Goal: Find specific page/section: Find specific page/section

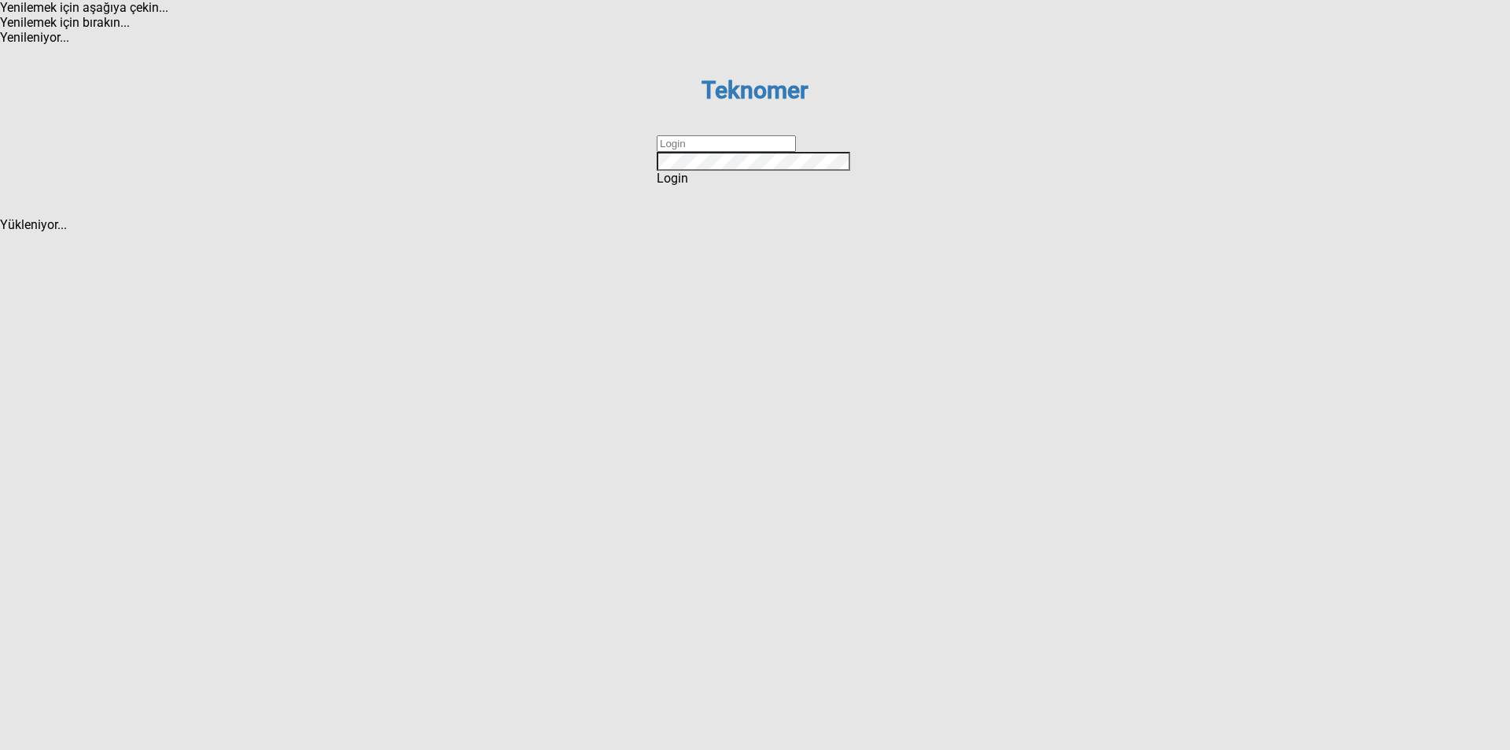
click at [784, 152] on input "text" at bounding box center [726, 143] width 139 height 17
type input "ihsankoc"
click at [775, 186] on div "Login" at bounding box center [755, 178] width 197 height 15
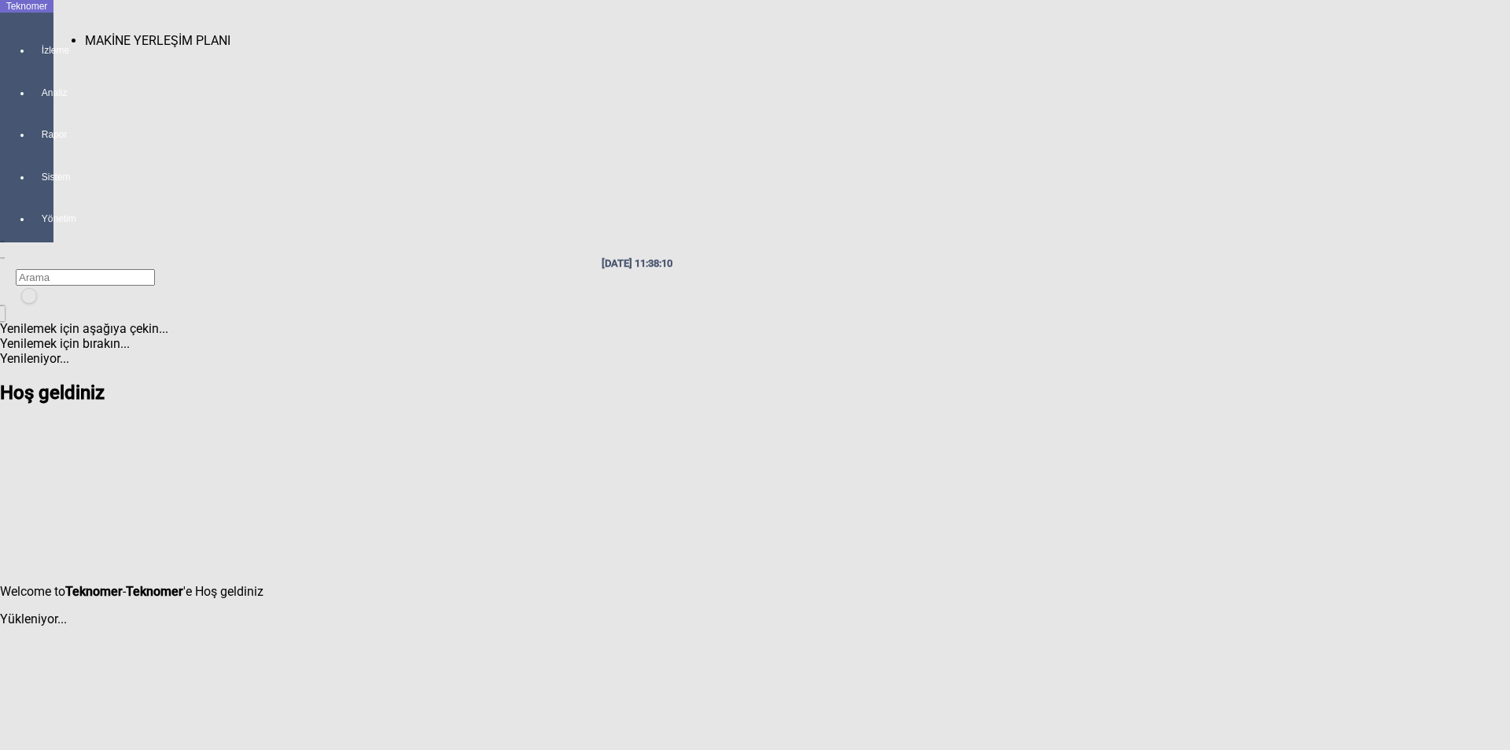
click at [31, 65] on div at bounding box center [42, 65] width 22 height 0
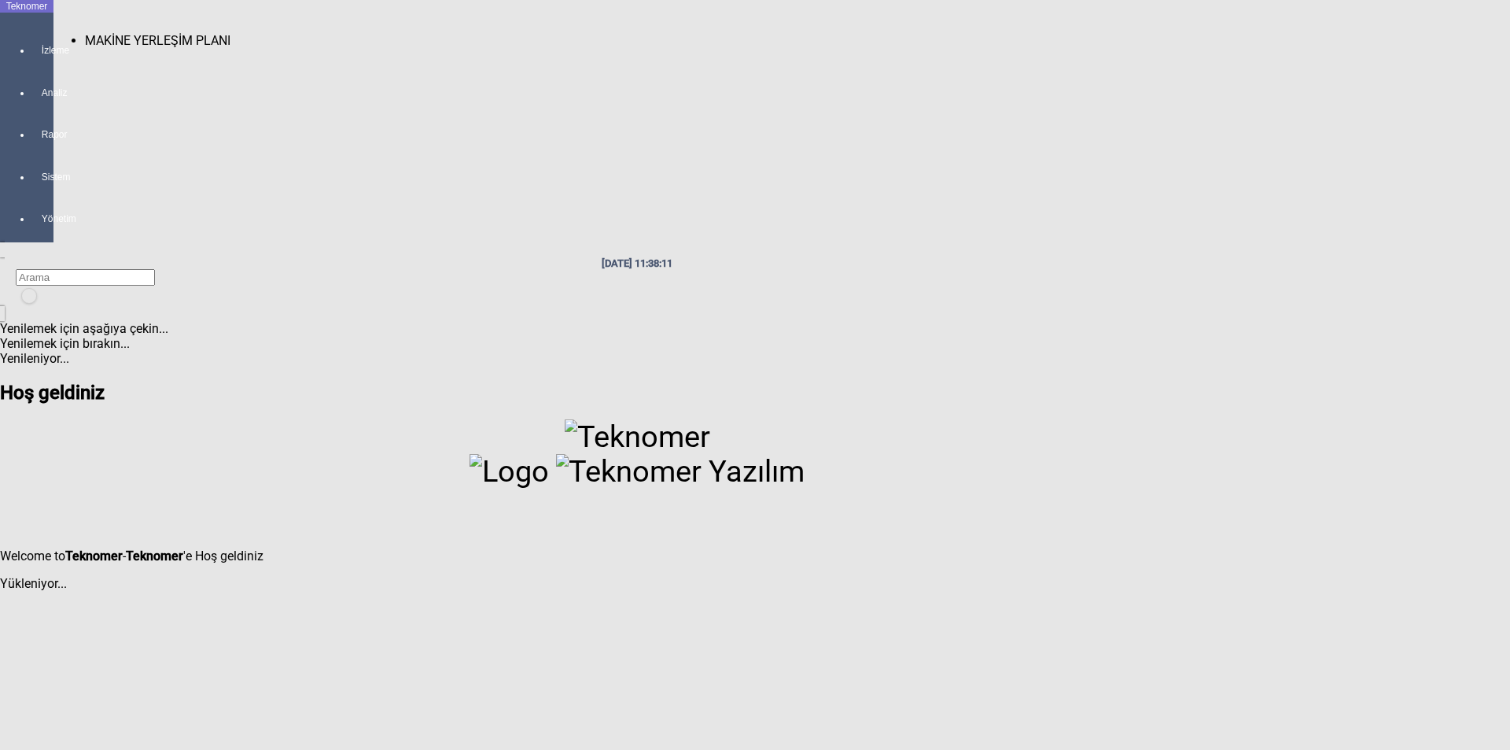
click at [86, 34] on span "MAKİNE YERLEŞİM PLANI" at bounding box center [158, 40] width 146 height 15
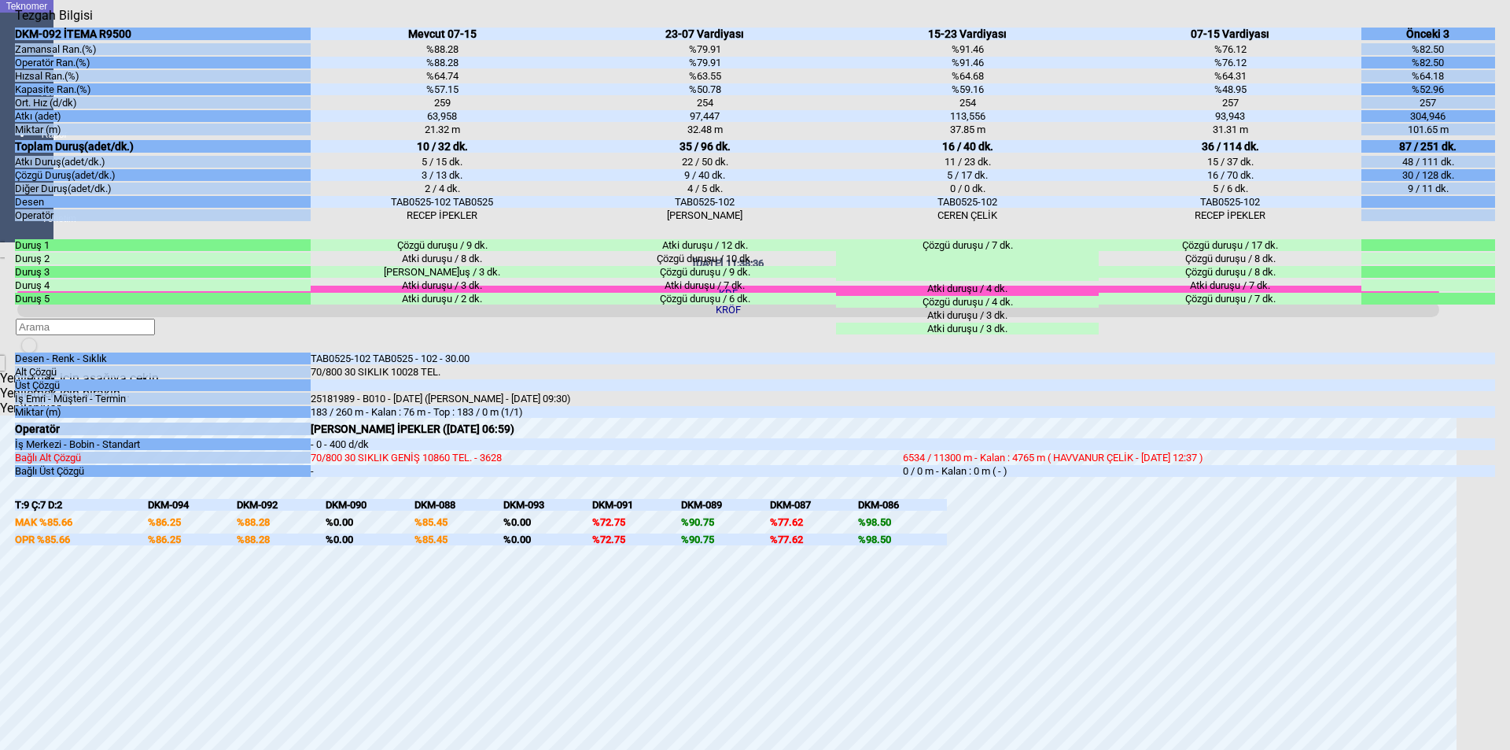
click at [15, 23] on icon "Kapat" at bounding box center [15, 23] width 0 height 0
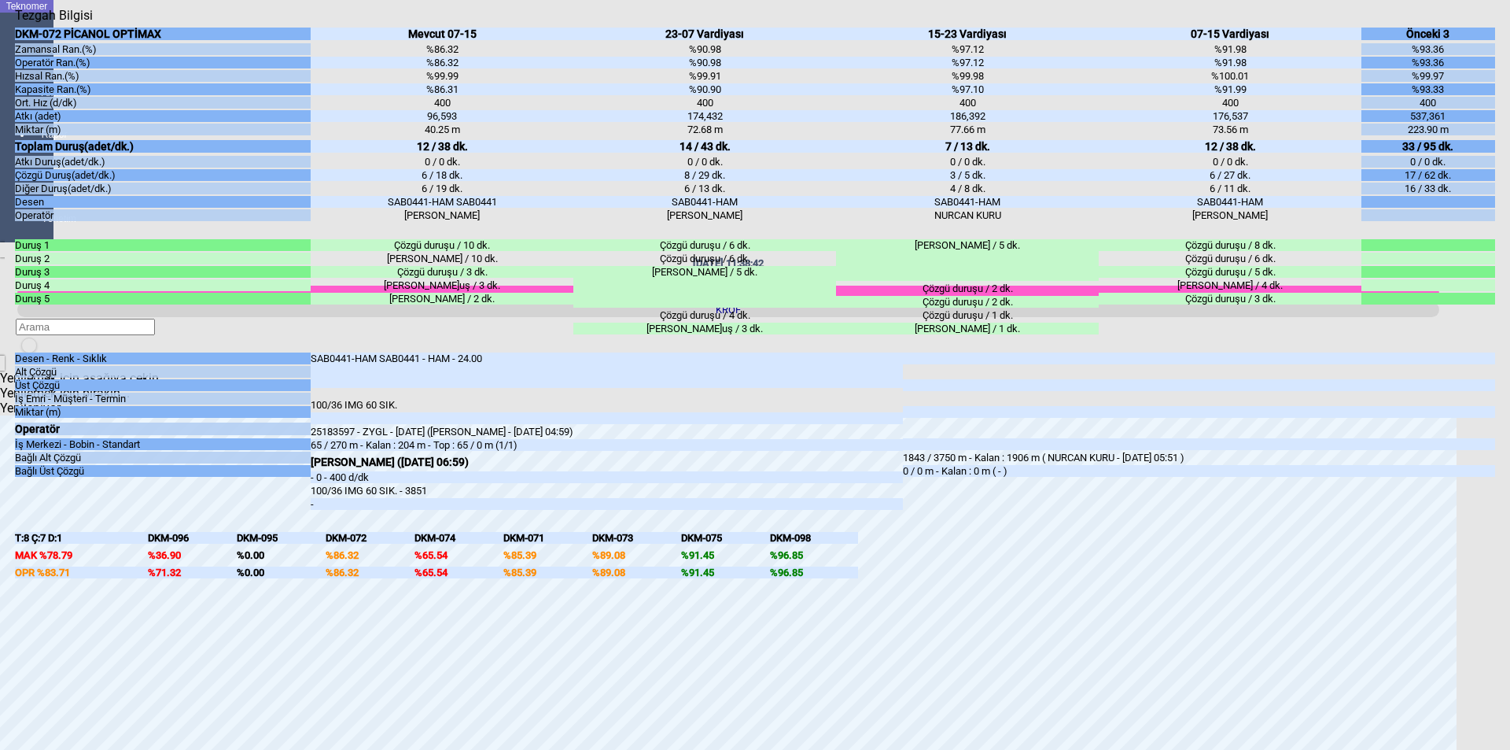
click at [15, 23] on icon "Kapat" at bounding box center [15, 23] width 0 height 0
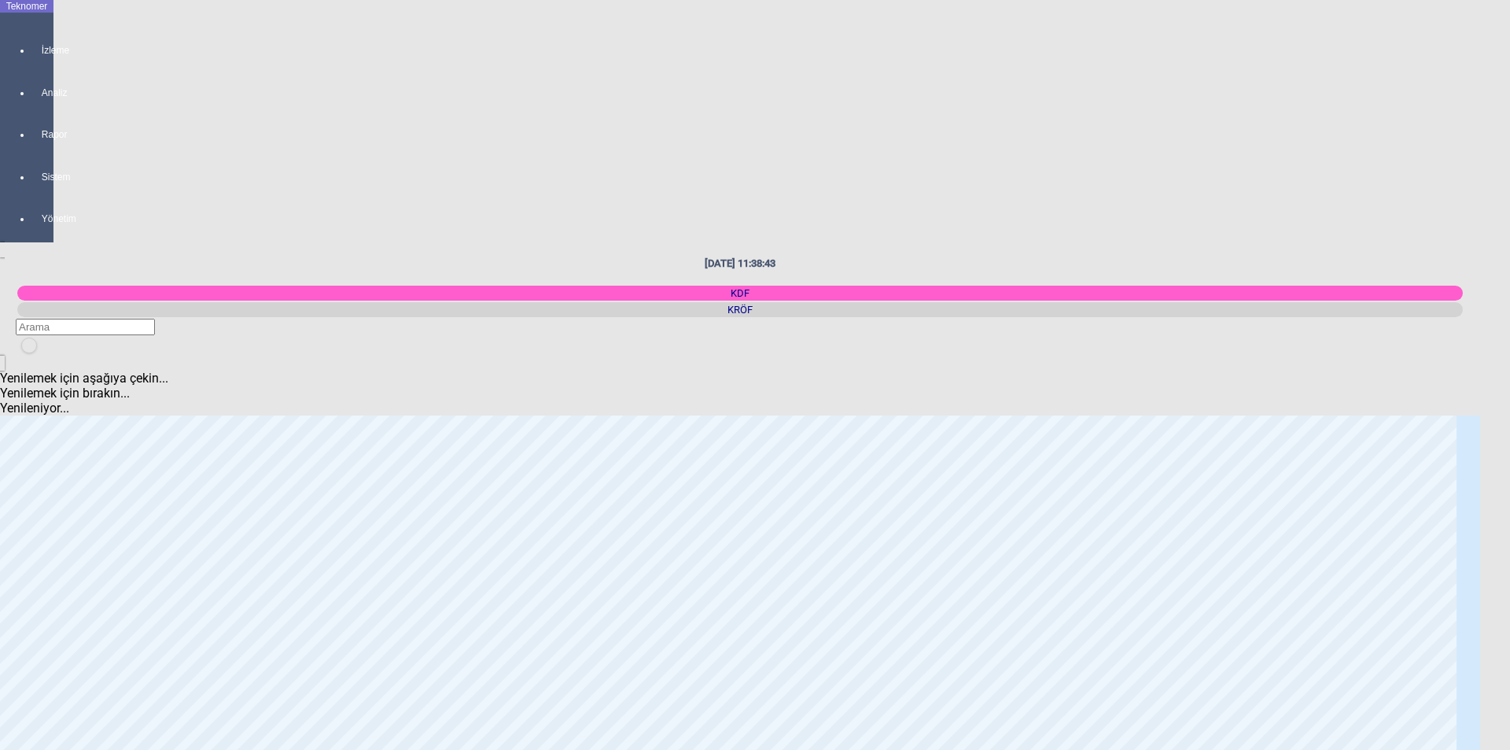
scroll to position [157, 0]
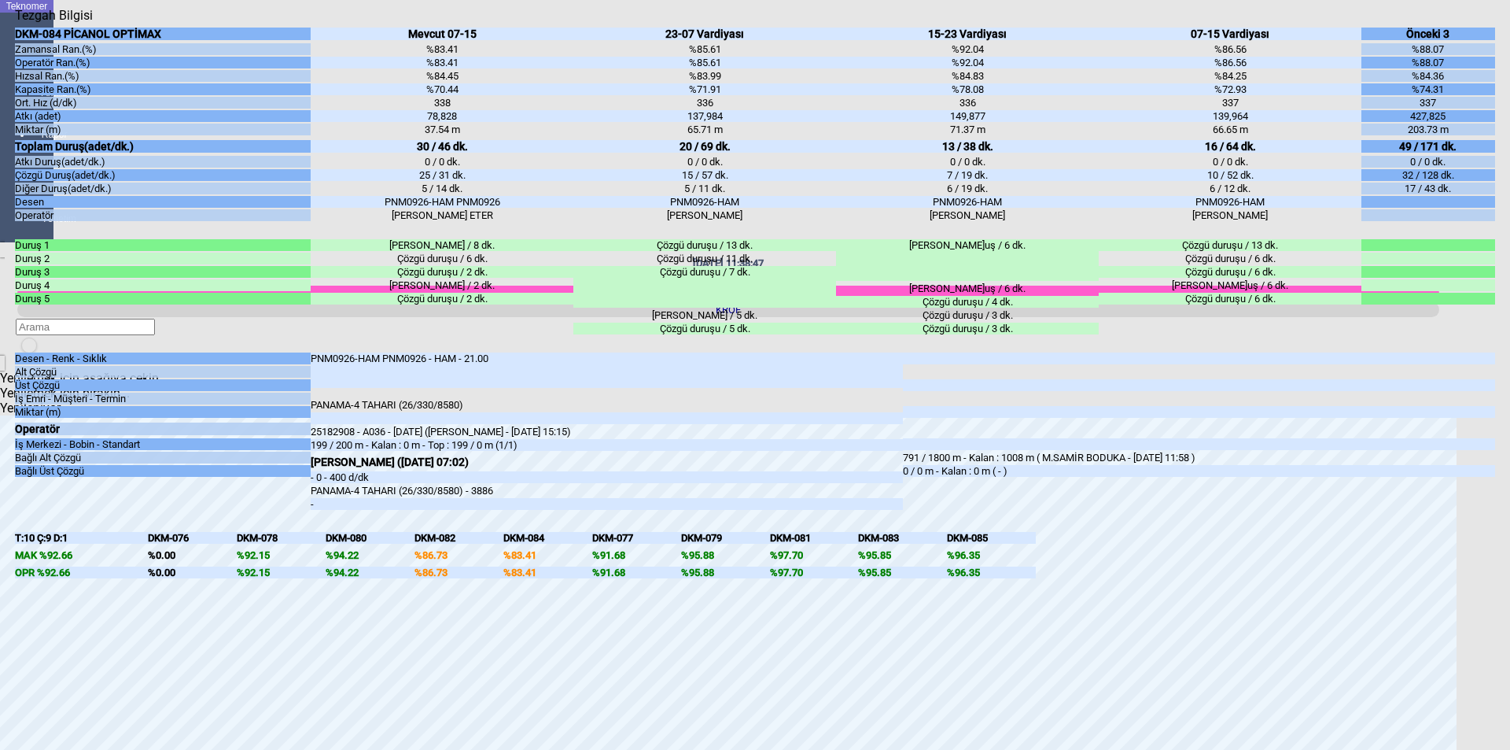
click at [15, 23] on icon "Kapat" at bounding box center [15, 23] width 0 height 0
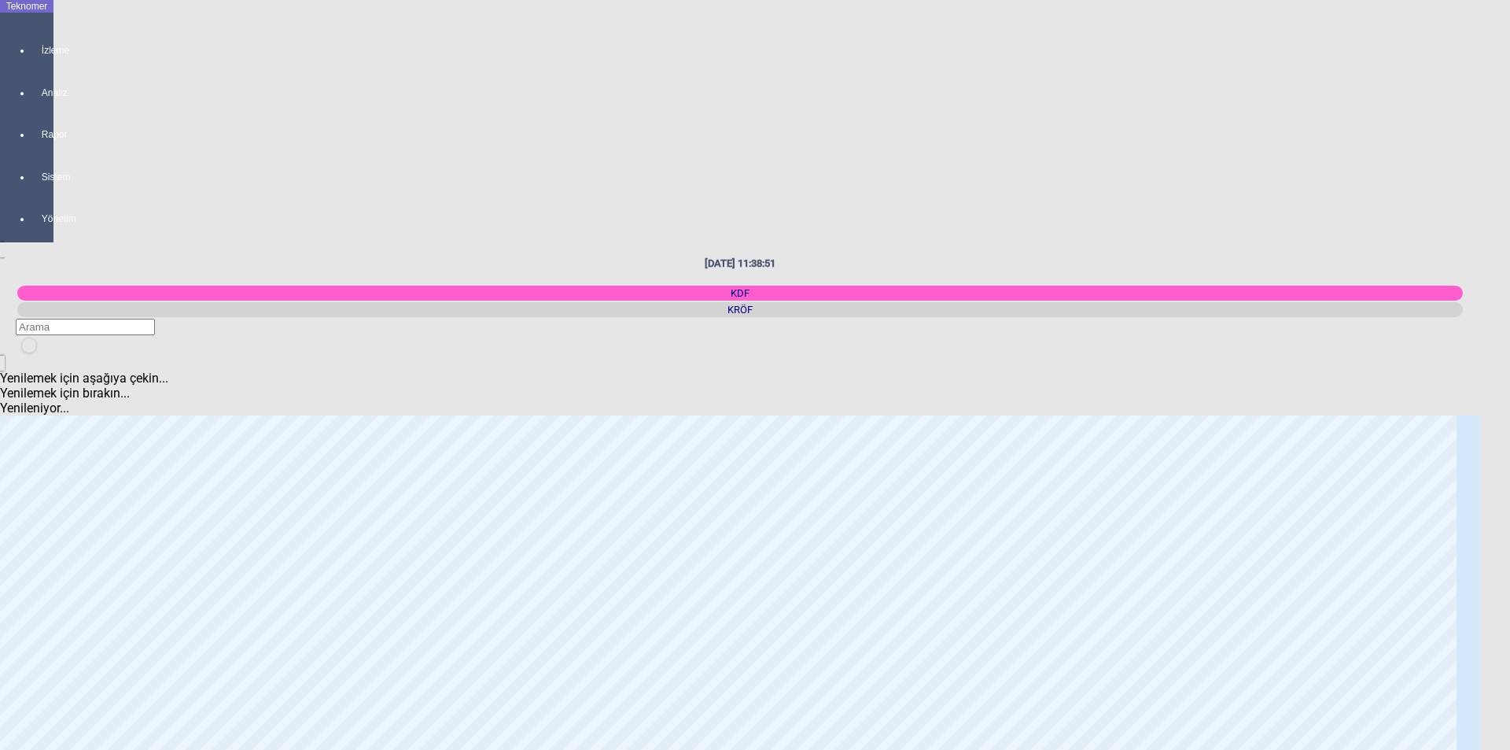
scroll to position [551, 0]
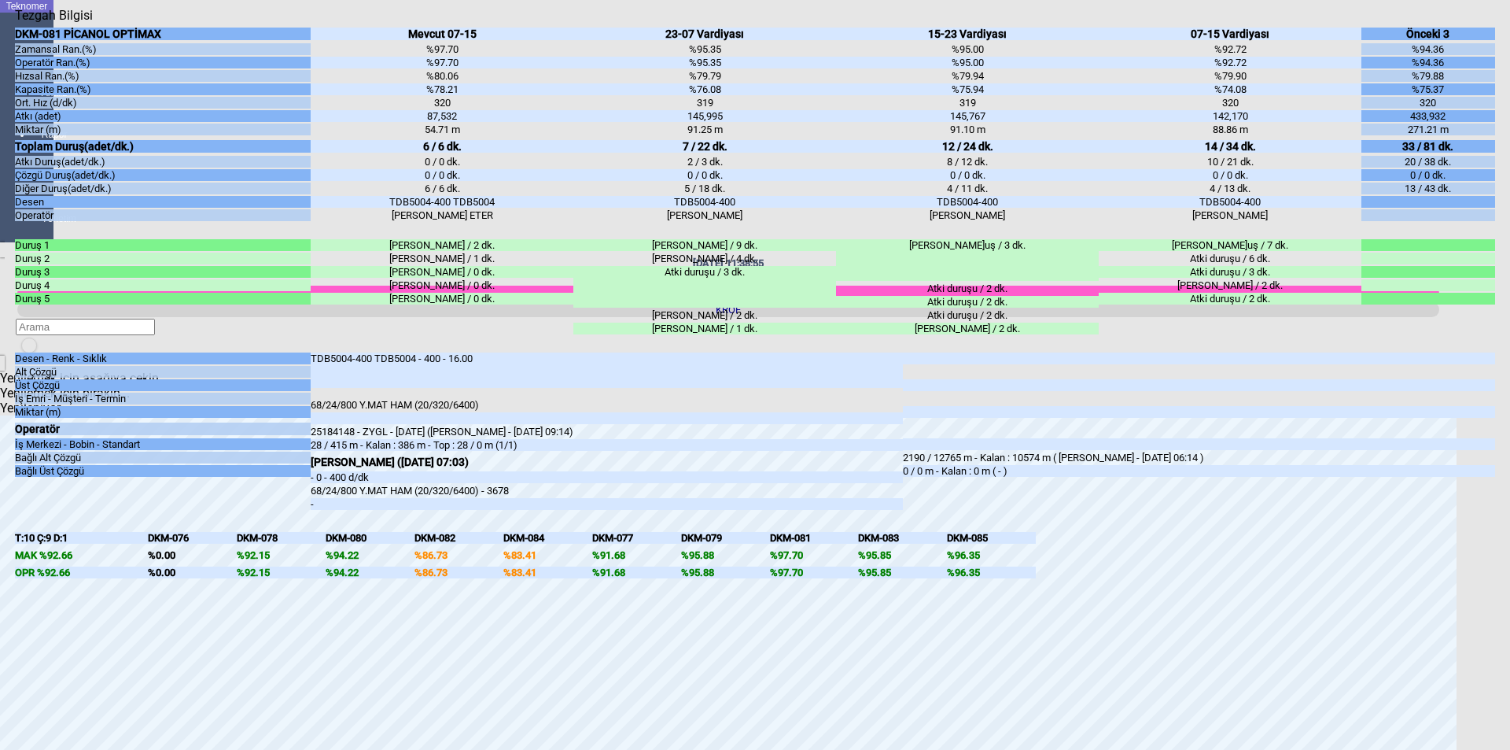
click at [1473, 23] on div "Kapat" at bounding box center [755, 23] width 1480 height 0
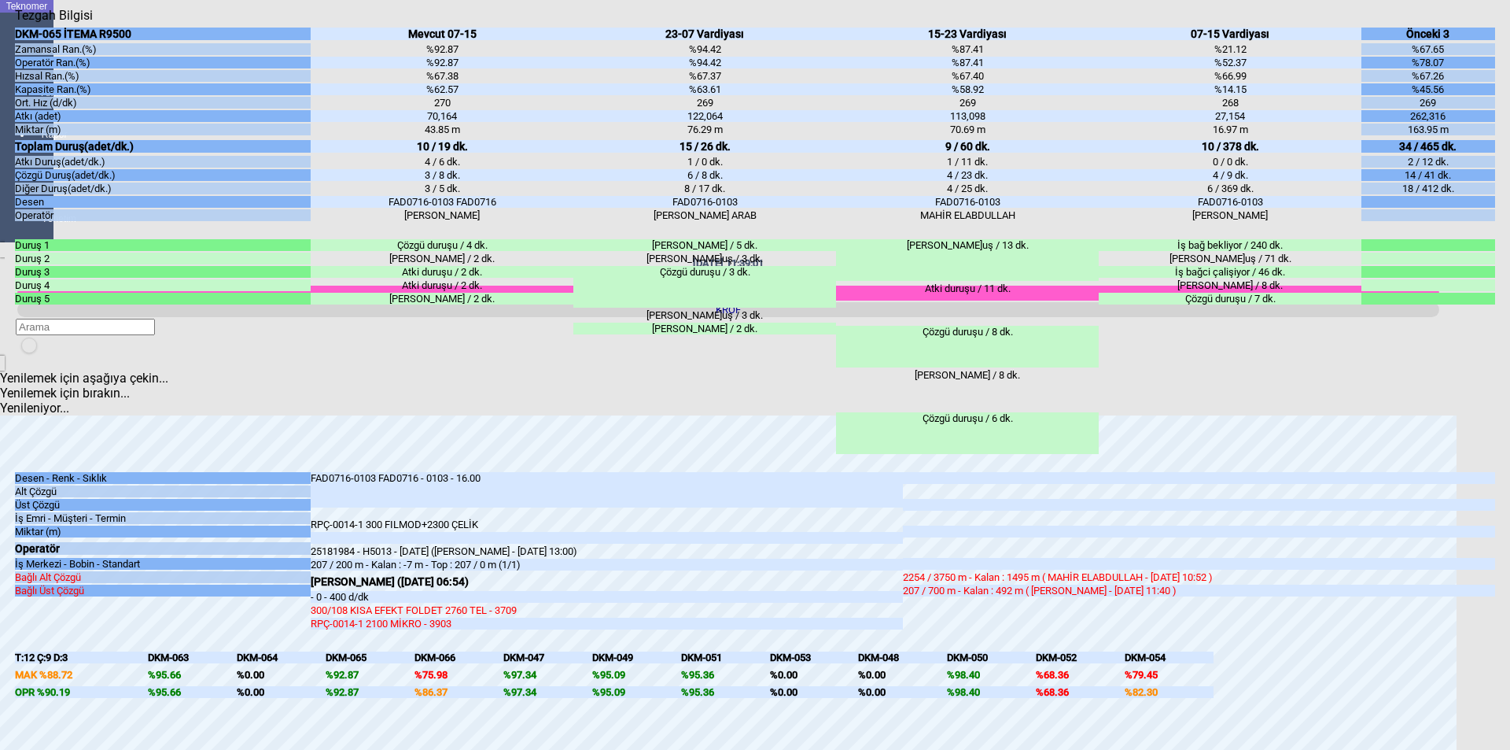
click at [15, 23] on icon "Kapat" at bounding box center [15, 23] width 0 height 0
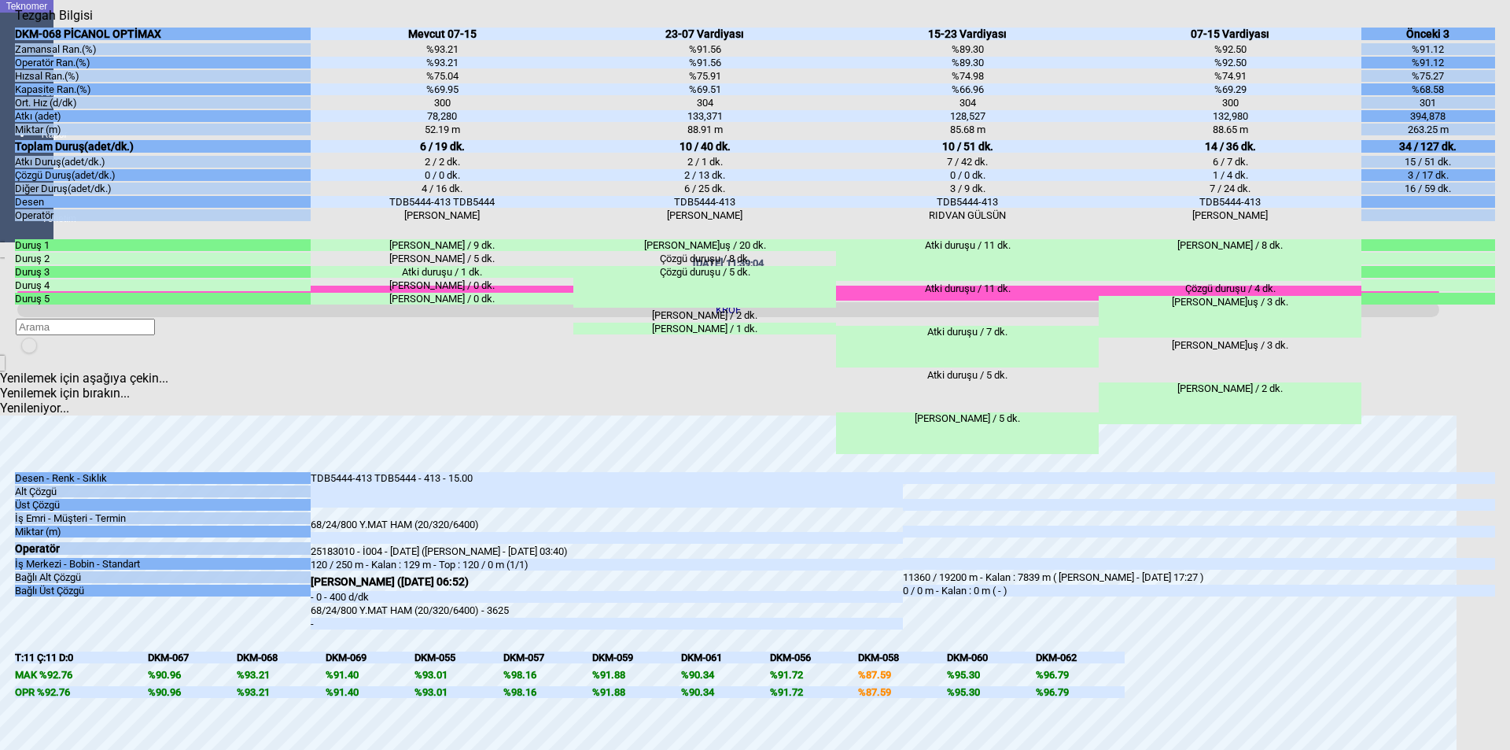
click at [1476, 23] on div "Kapat" at bounding box center [755, 23] width 1480 height 0
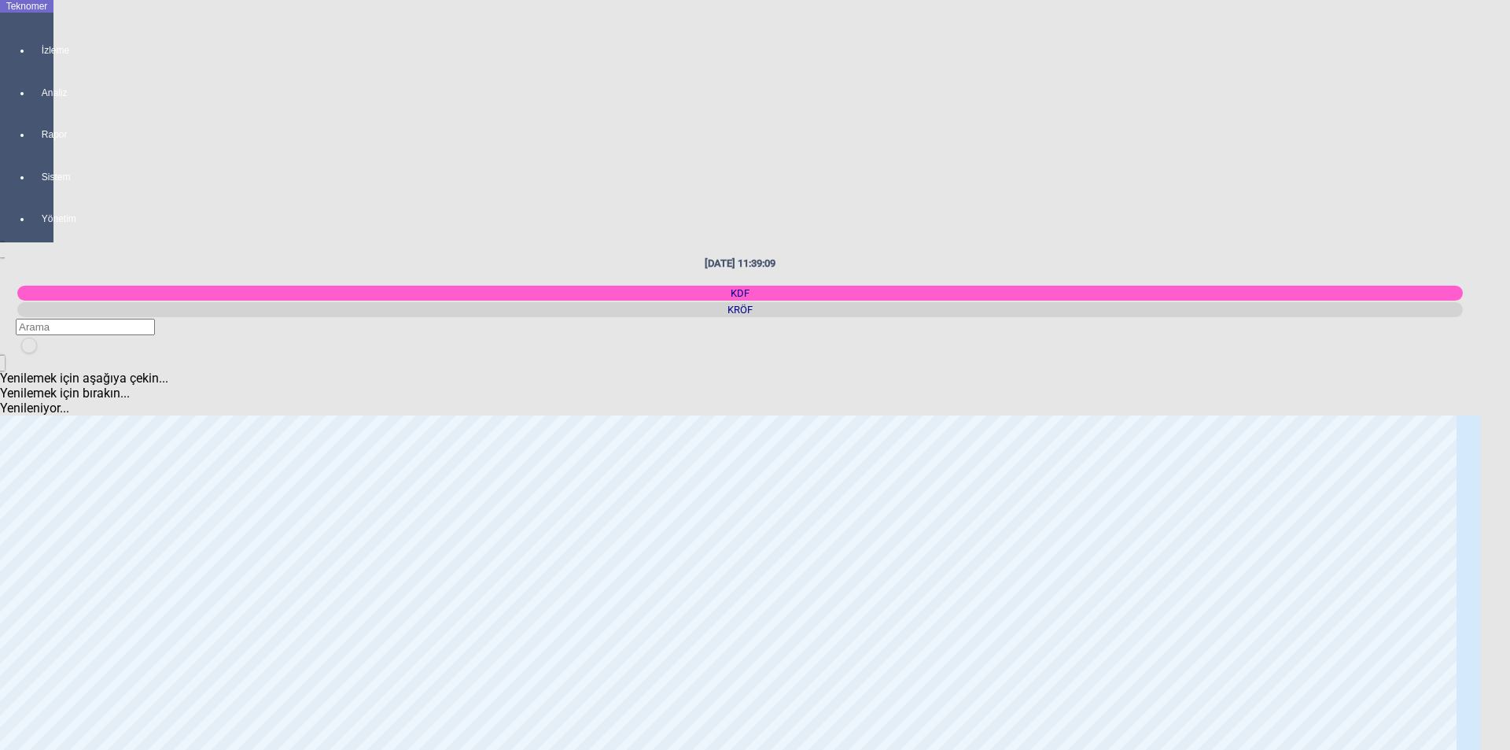
scroll to position [1101, 0]
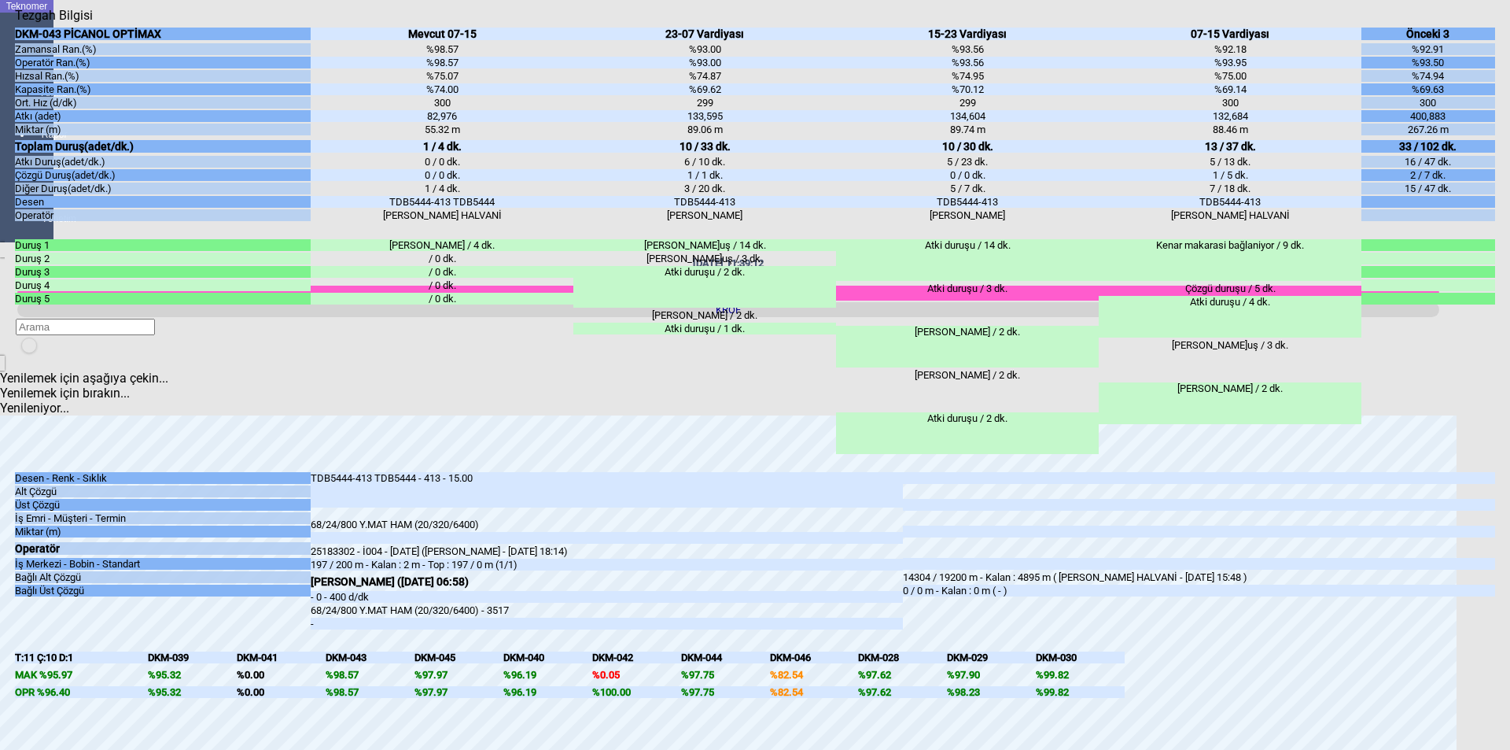
click at [15, 23] on icon "Kapat" at bounding box center [15, 23] width 0 height 0
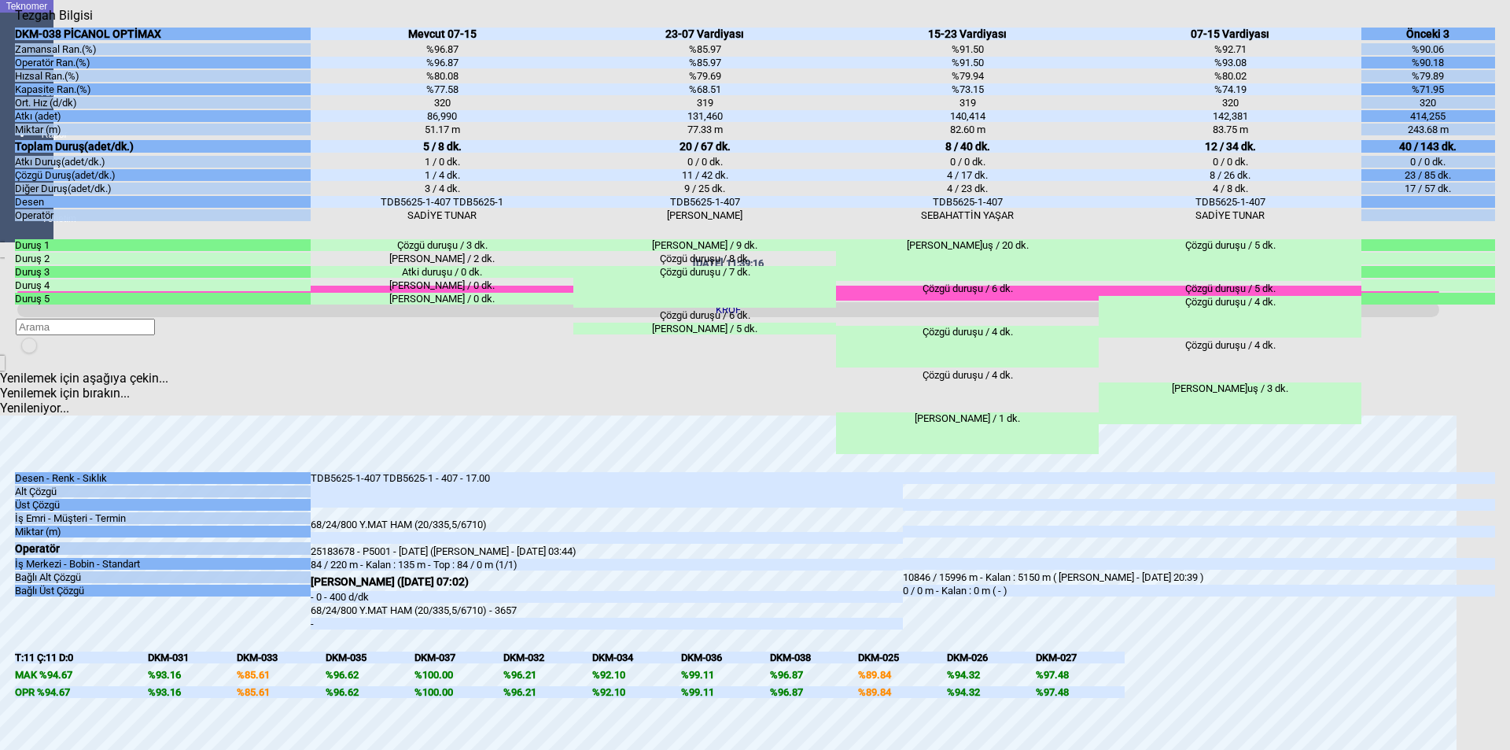
click at [15, 23] on icon "Kapat" at bounding box center [15, 23] width 0 height 0
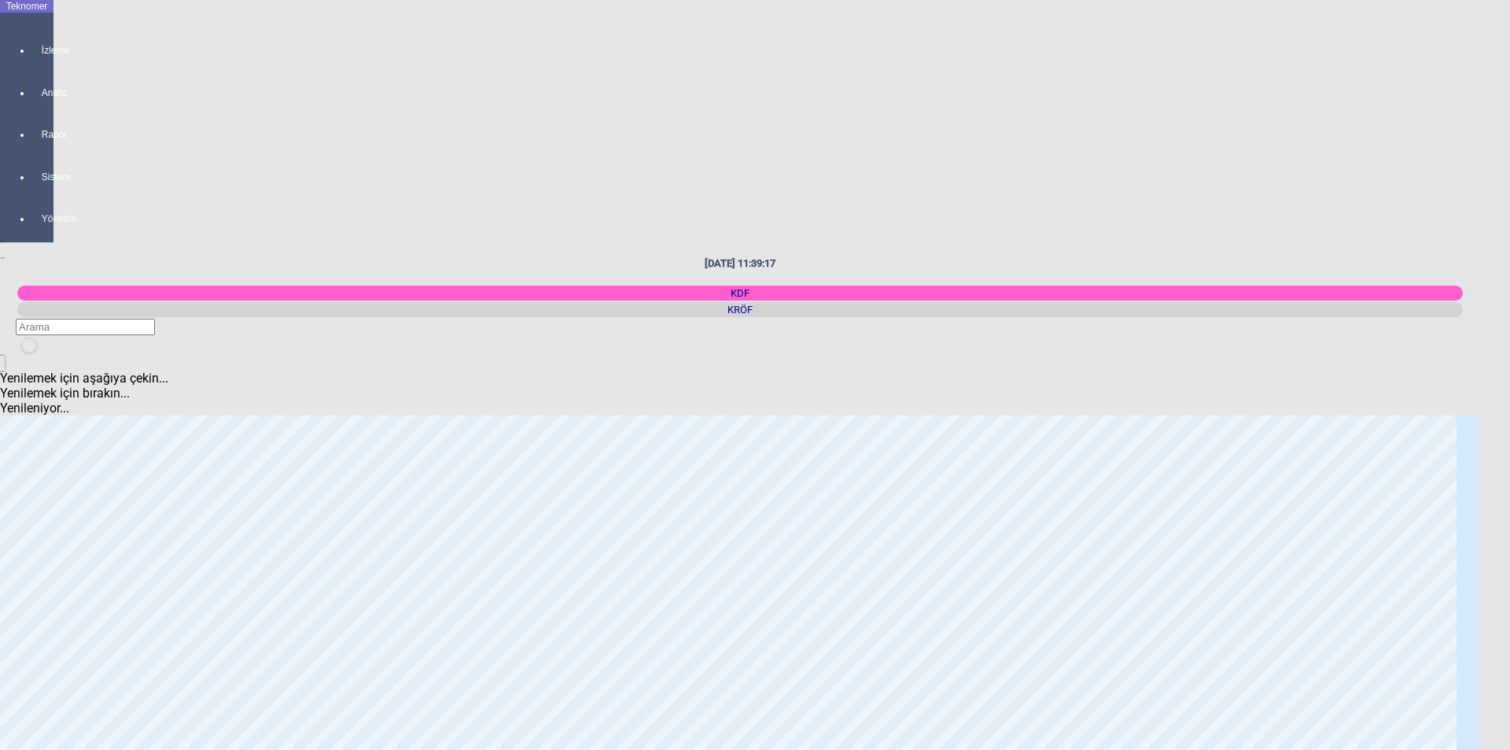
scroll to position [1416, 0]
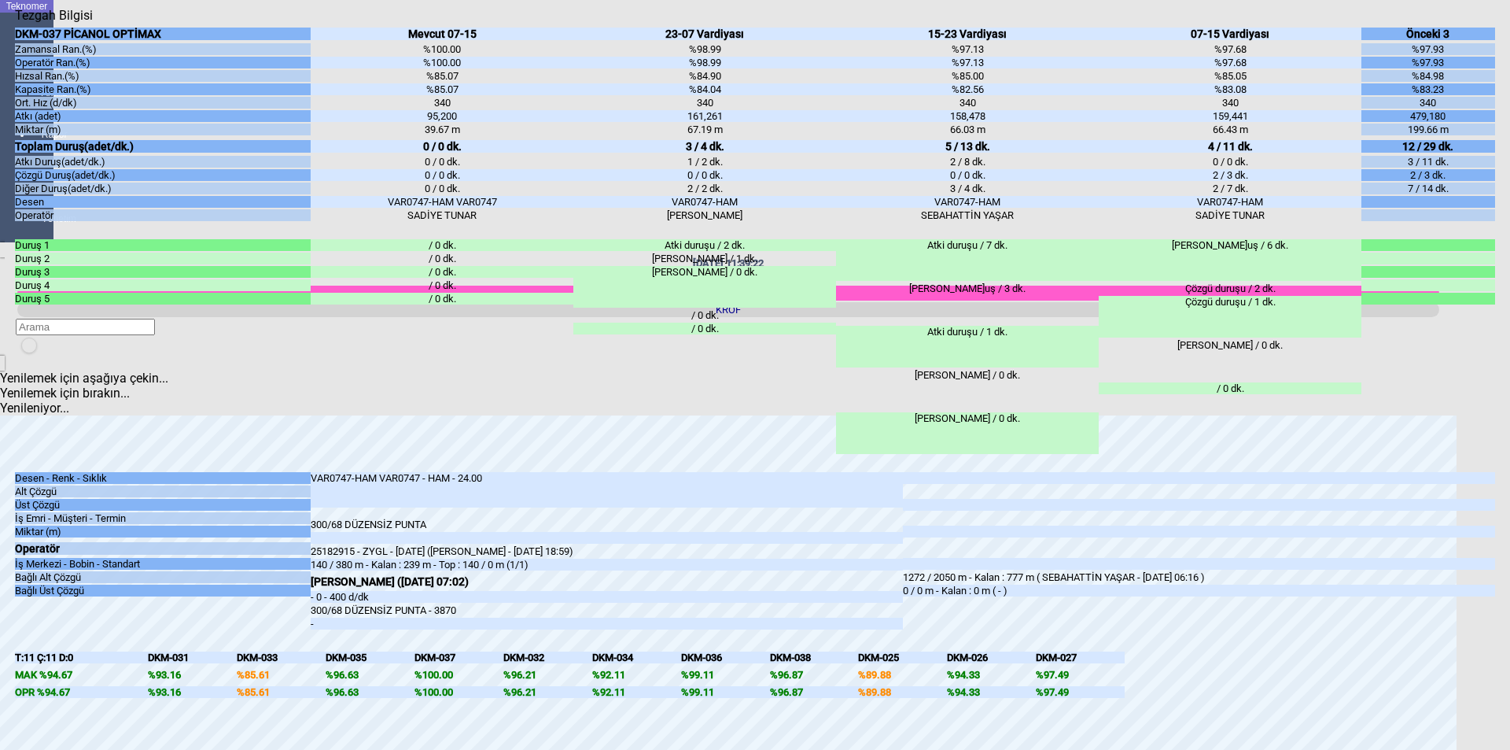
click at [15, 23] on icon "Kapat" at bounding box center [15, 23] width 0 height 0
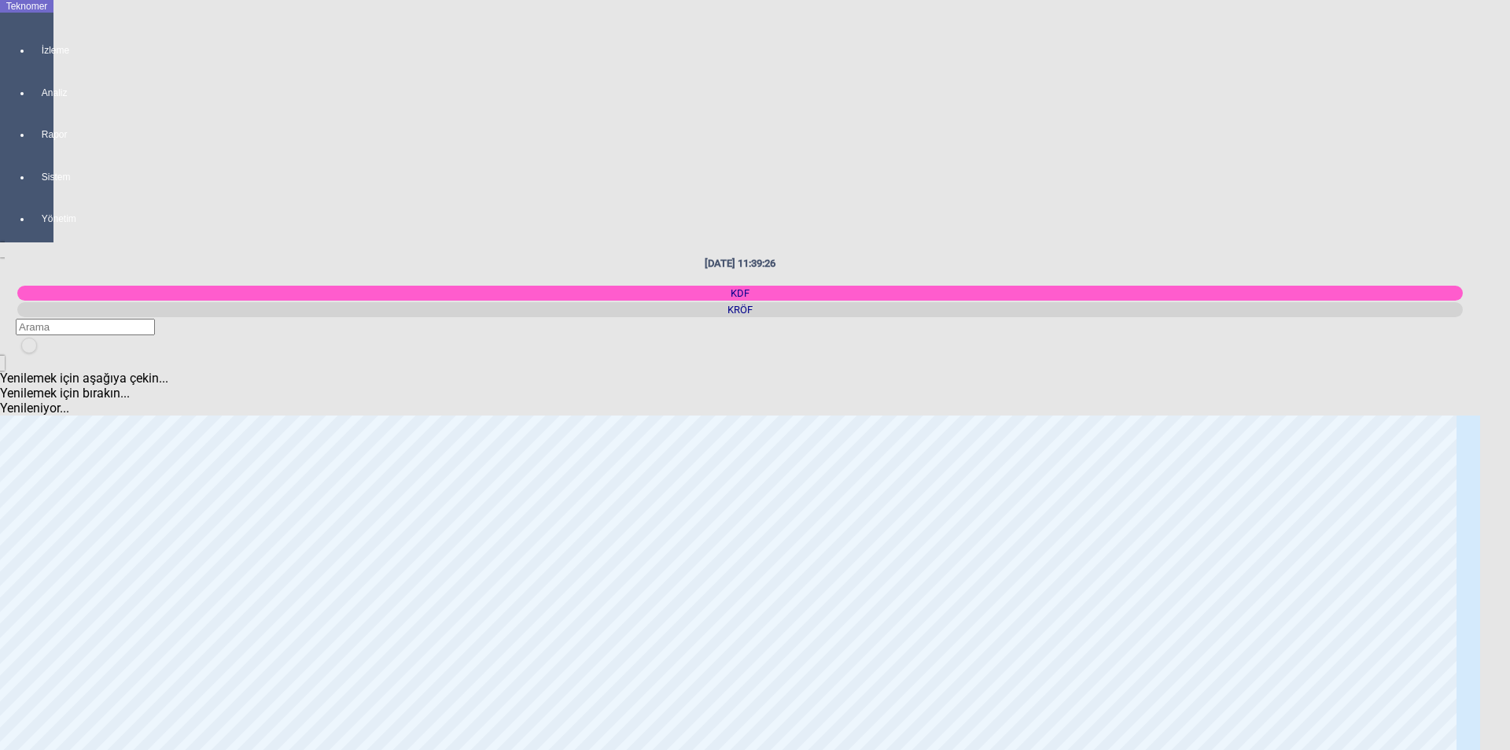
scroll to position [1652, 0]
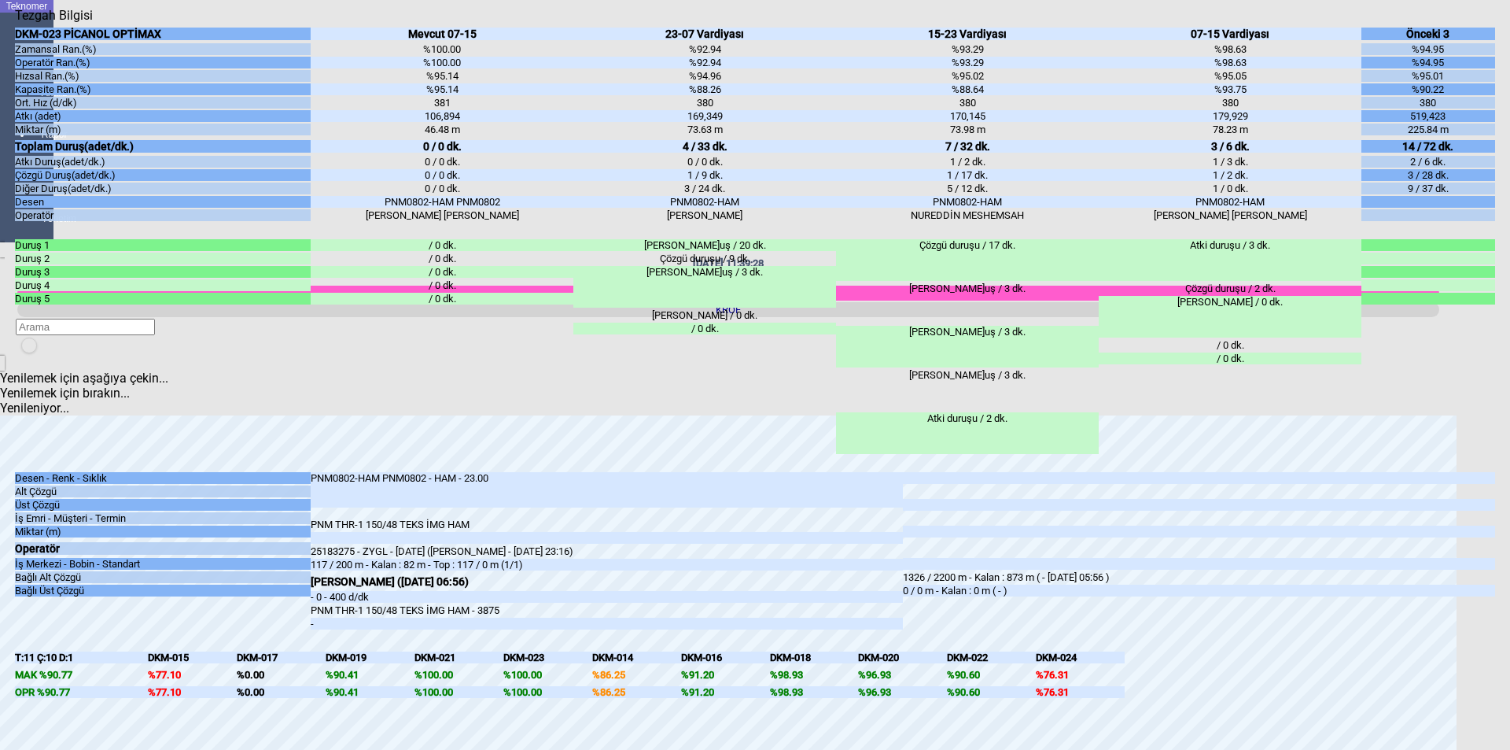
click at [15, 23] on icon "Kapat" at bounding box center [15, 23] width 0 height 0
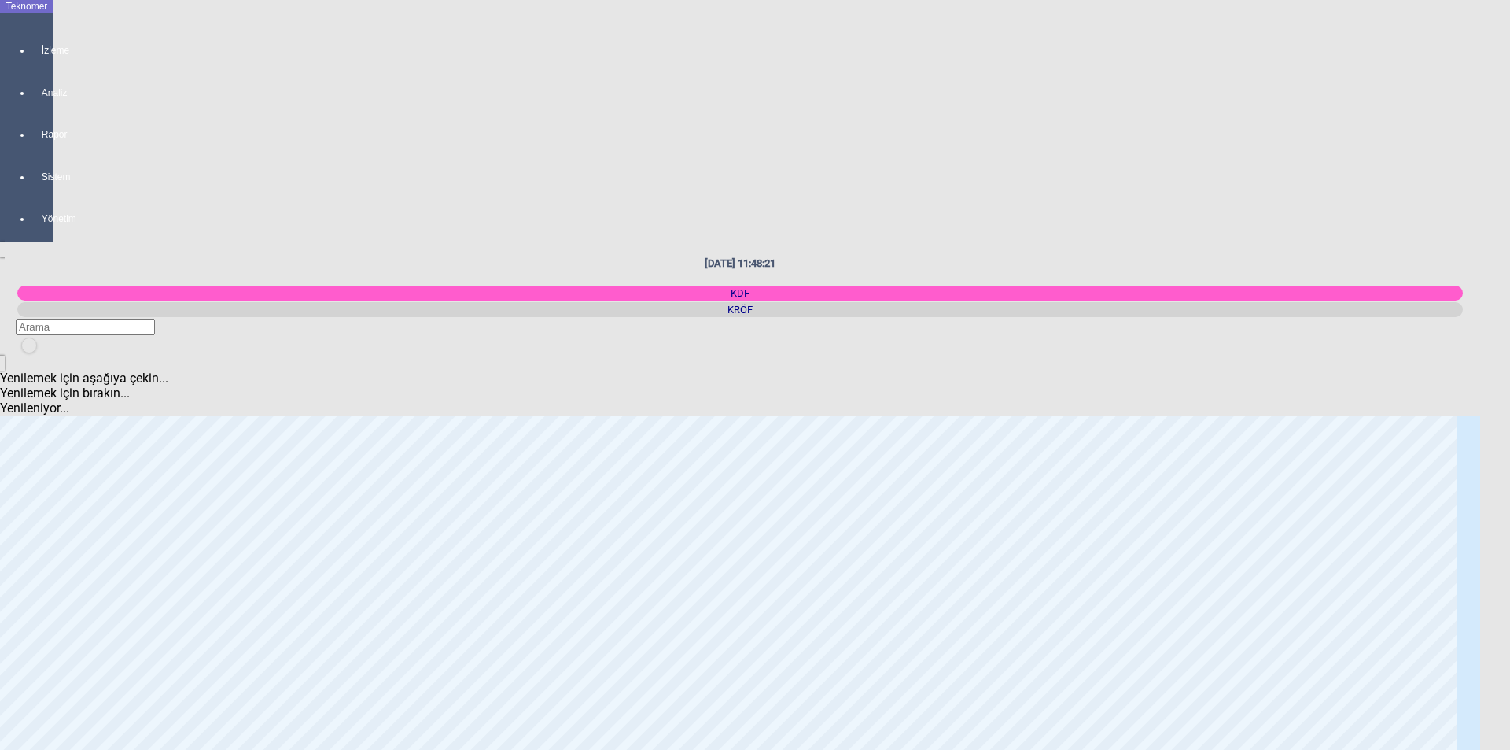
scroll to position [0, 0]
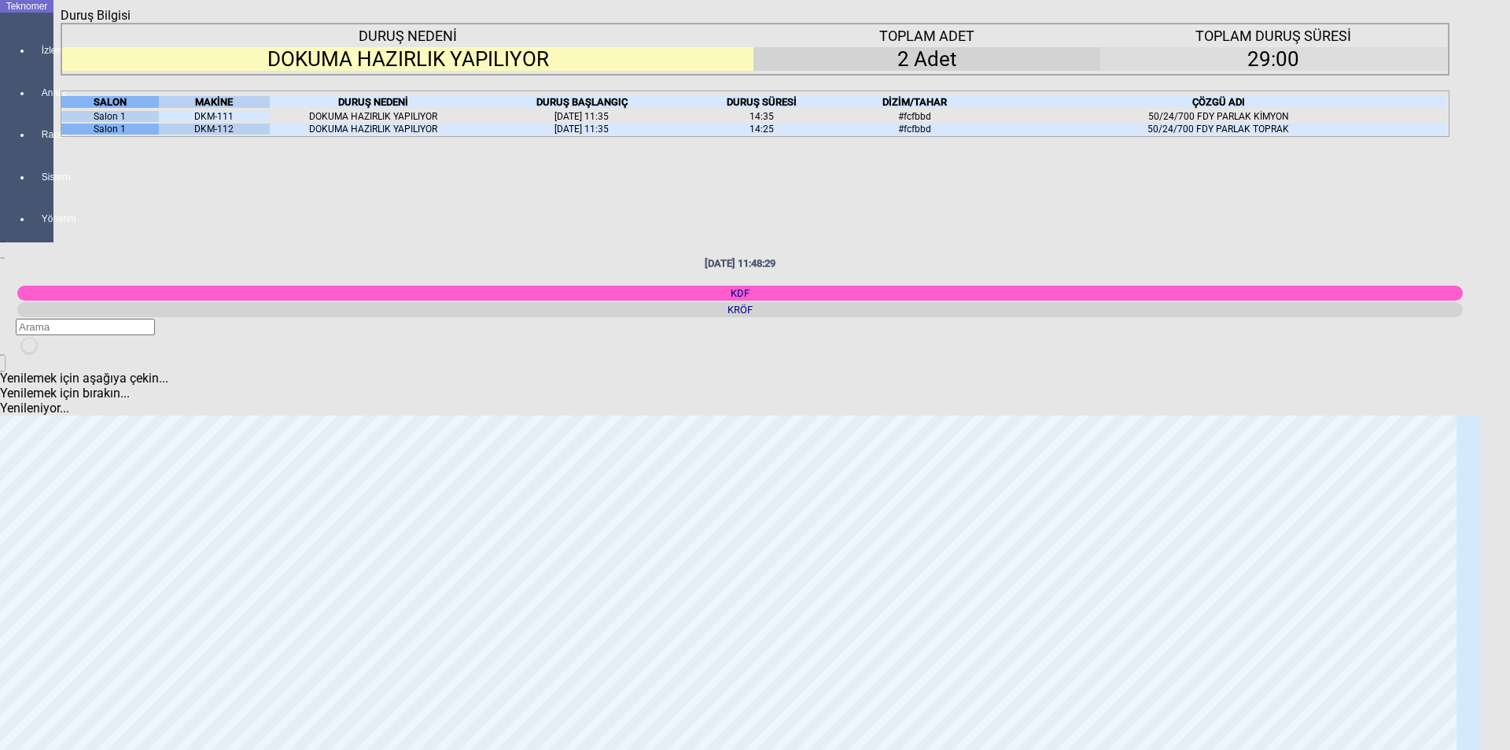
click at [1437, 23] on div "Kapat" at bounding box center [755, 23] width 1389 height 0
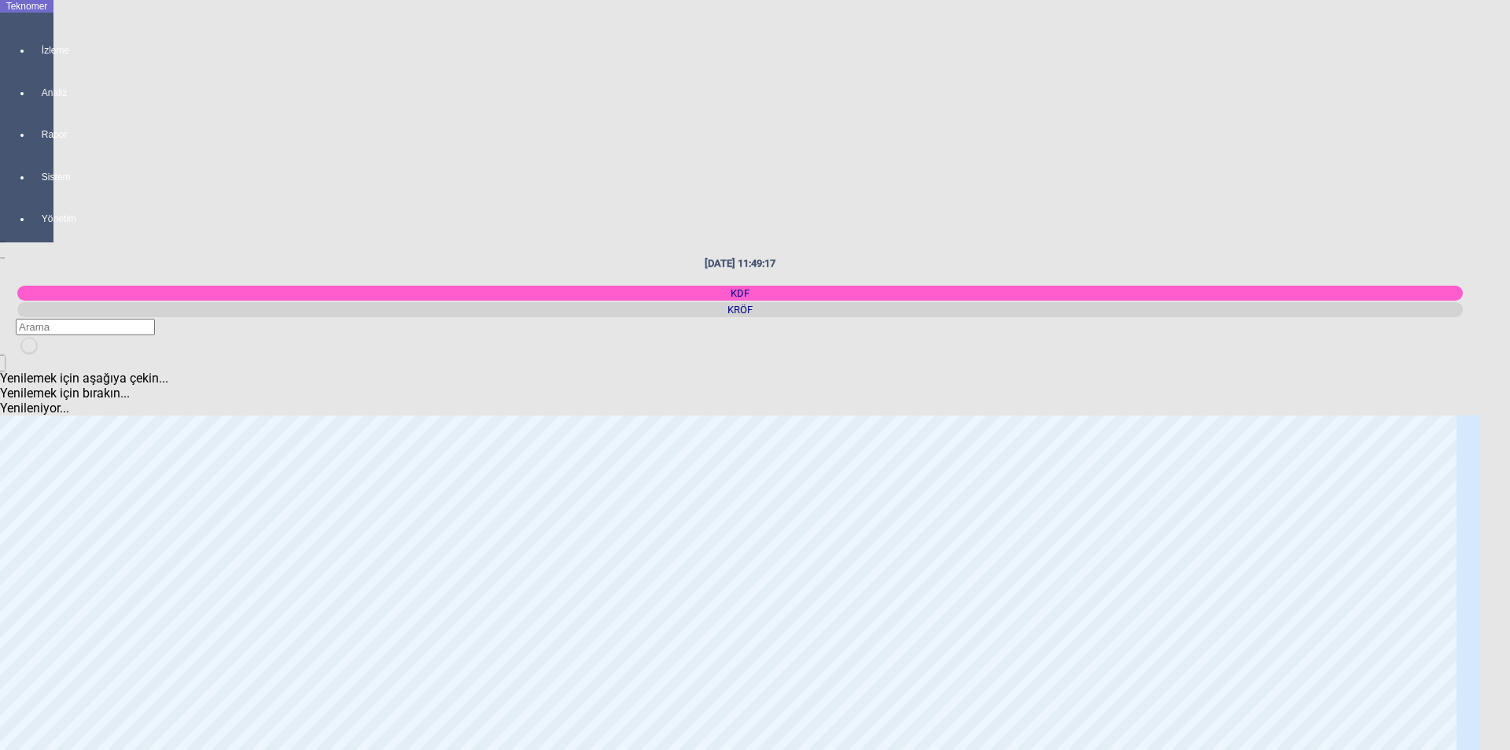
scroll to position [2243, 0]
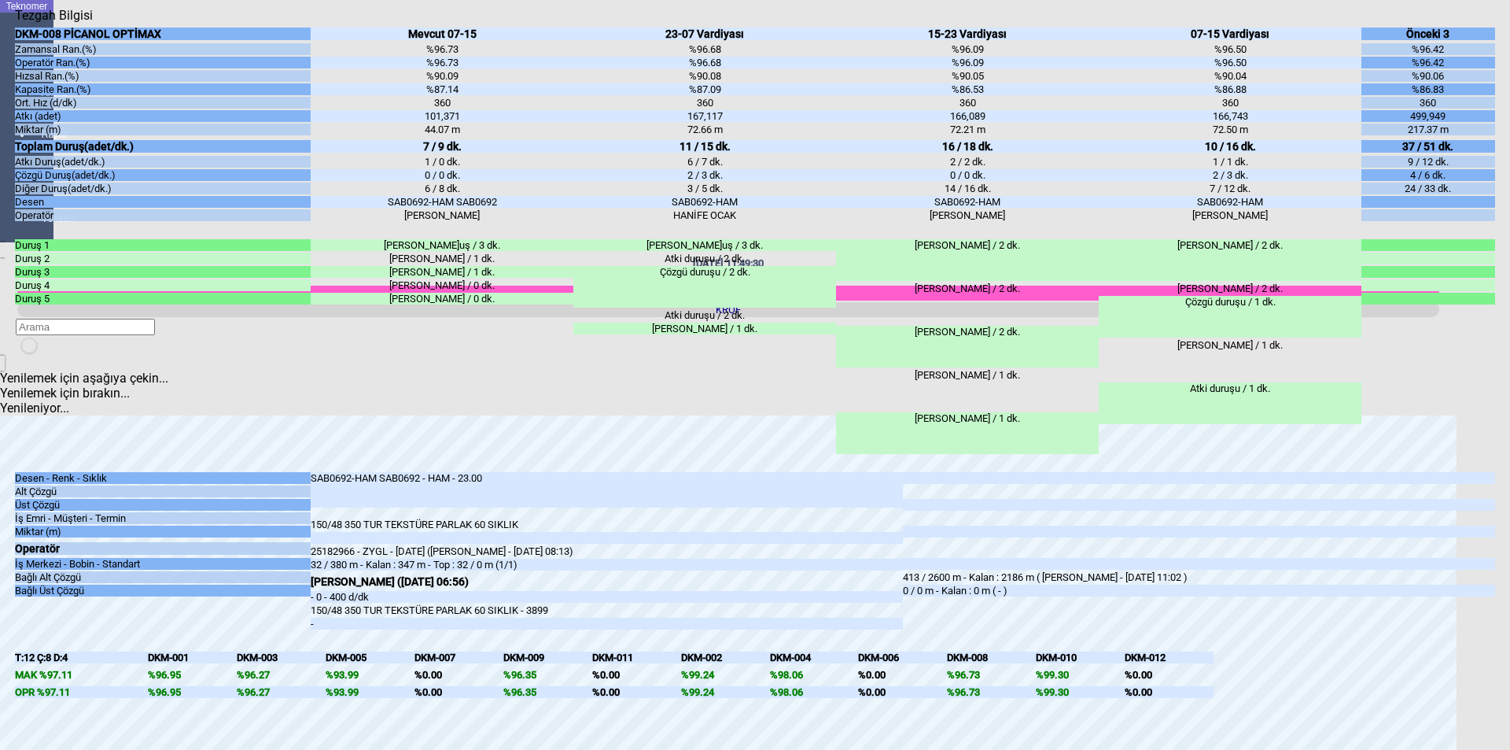
click at [15, 23] on icon "Kapat" at bounding box center [15, 23] width 0 height 0
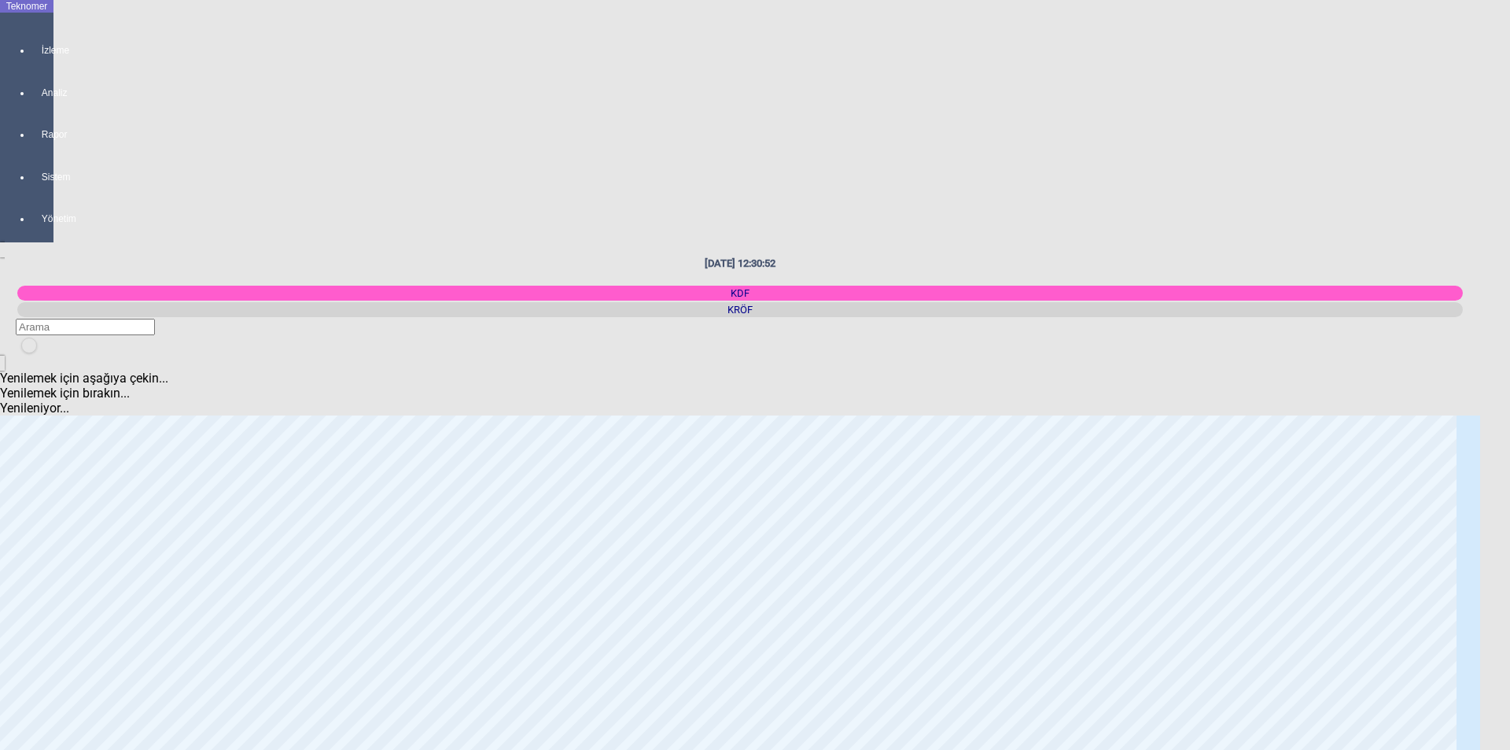
scroll to position [1337, 0]
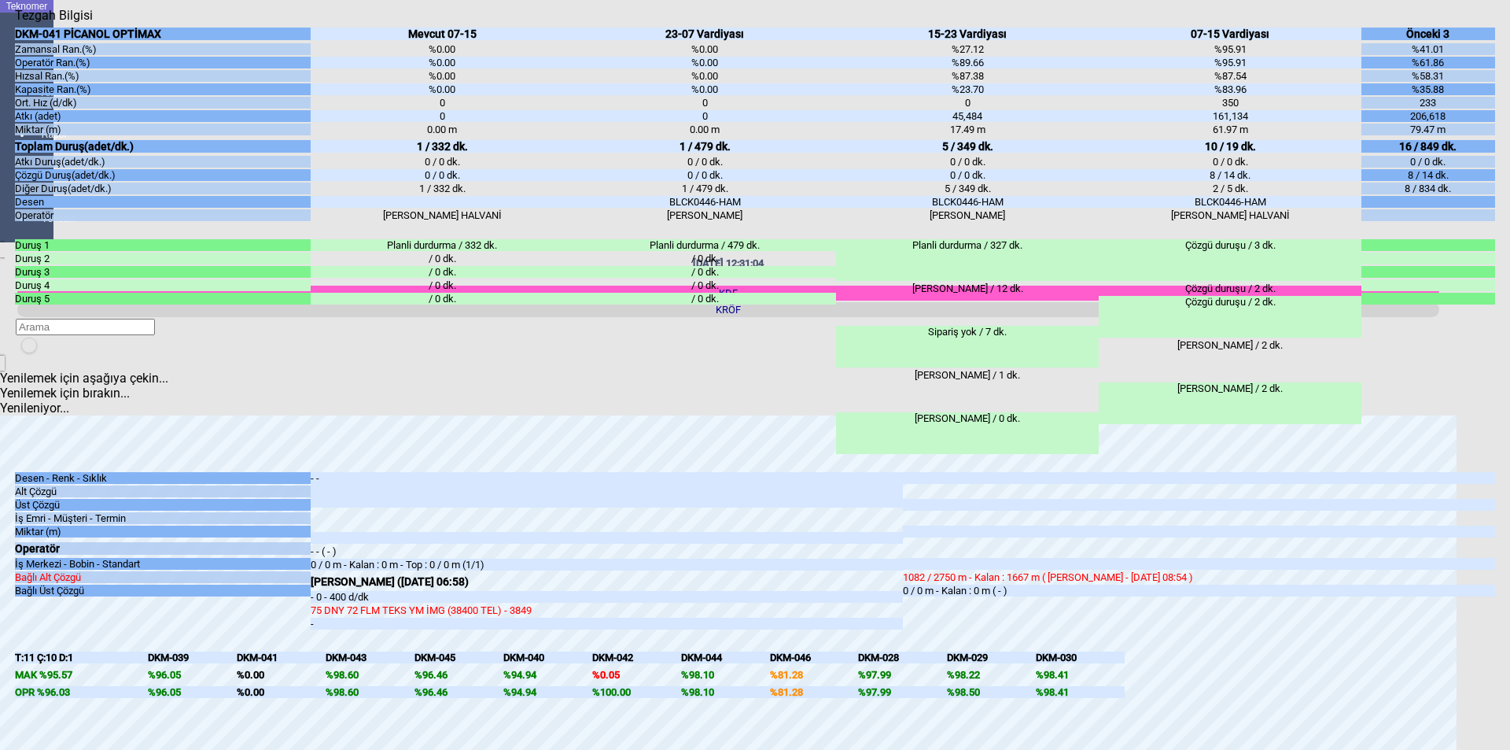
click at [15, 23] on icon "Kapat" at bounding box center [15, 23] width 0 height 0
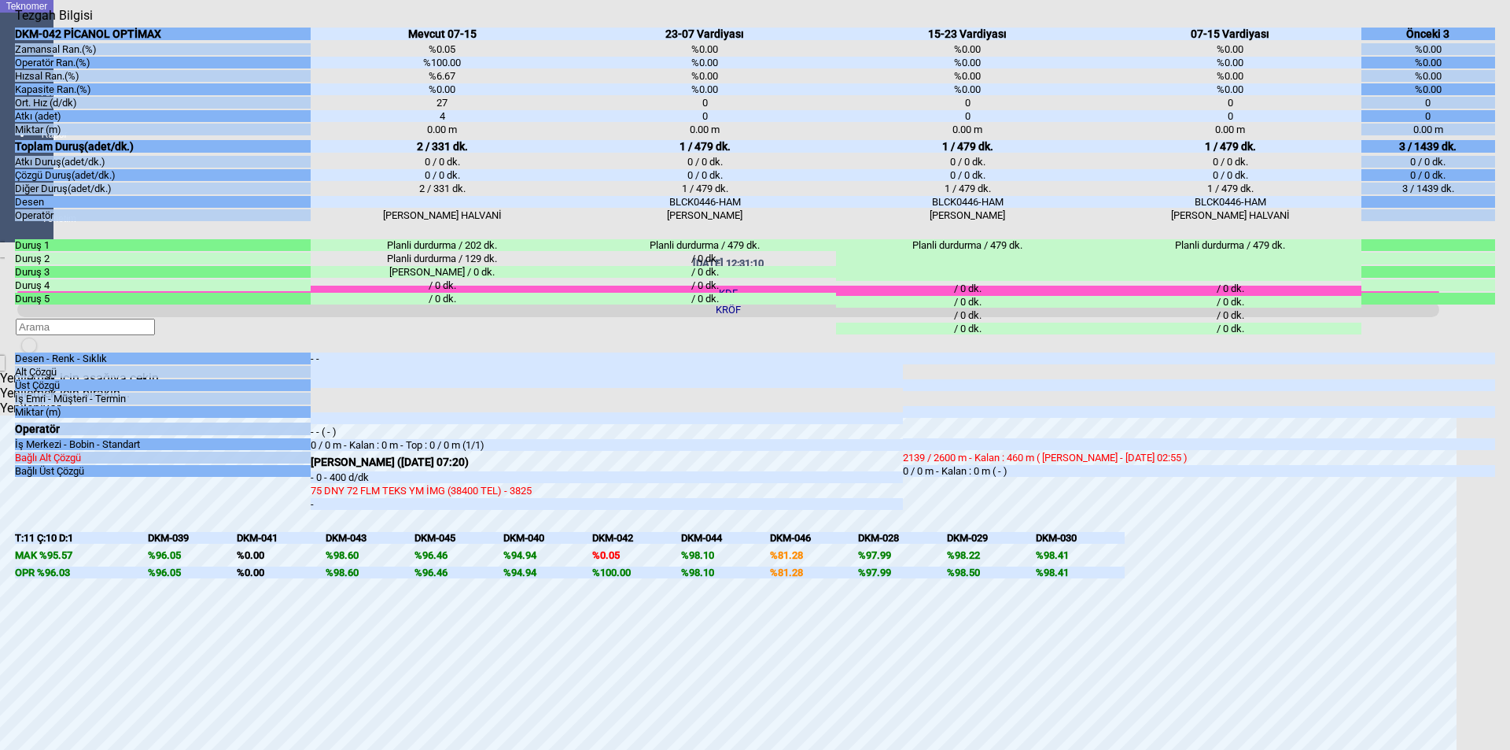
click at [15, 23] on icon "Kapat" at bounding box center [15, 23] width 0 height 0
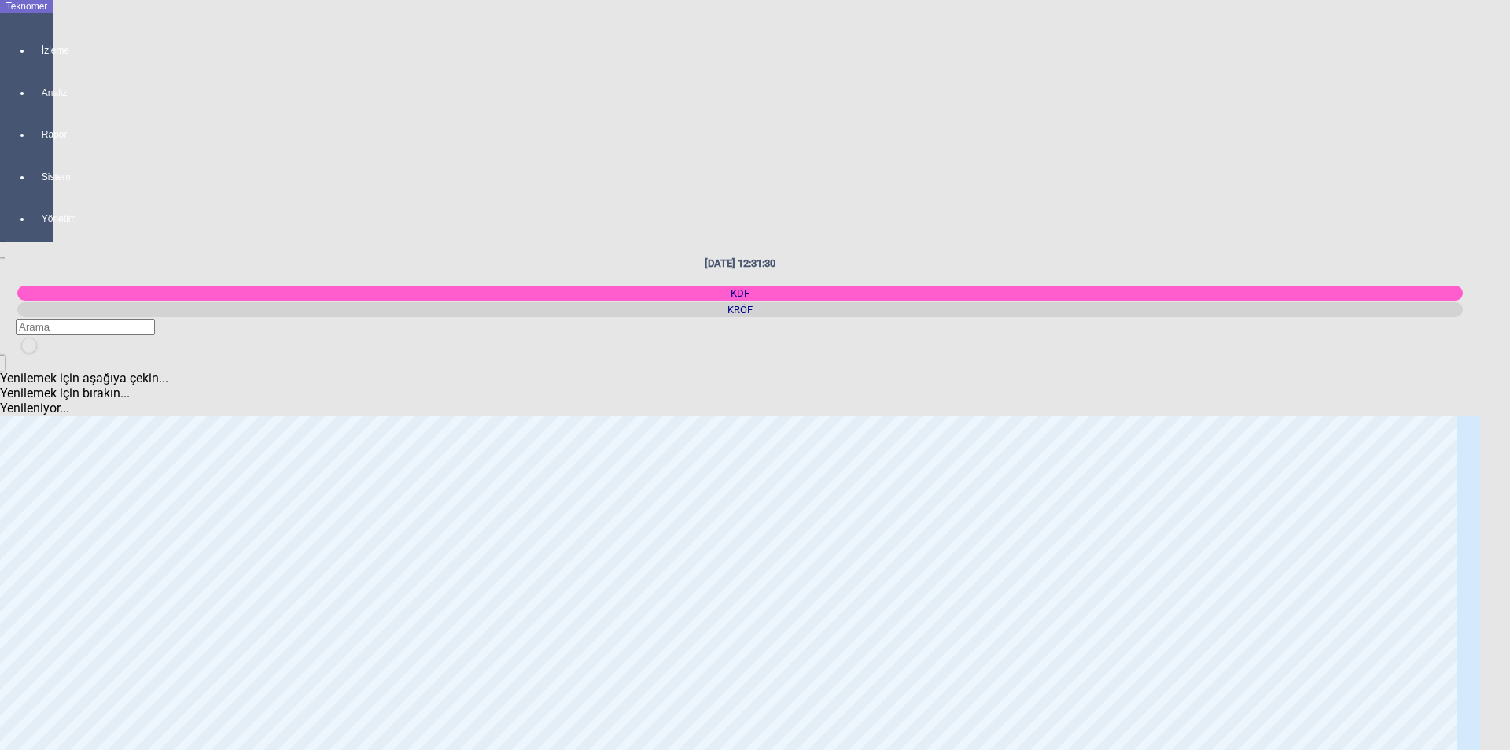
scroll to position [2479, 0]
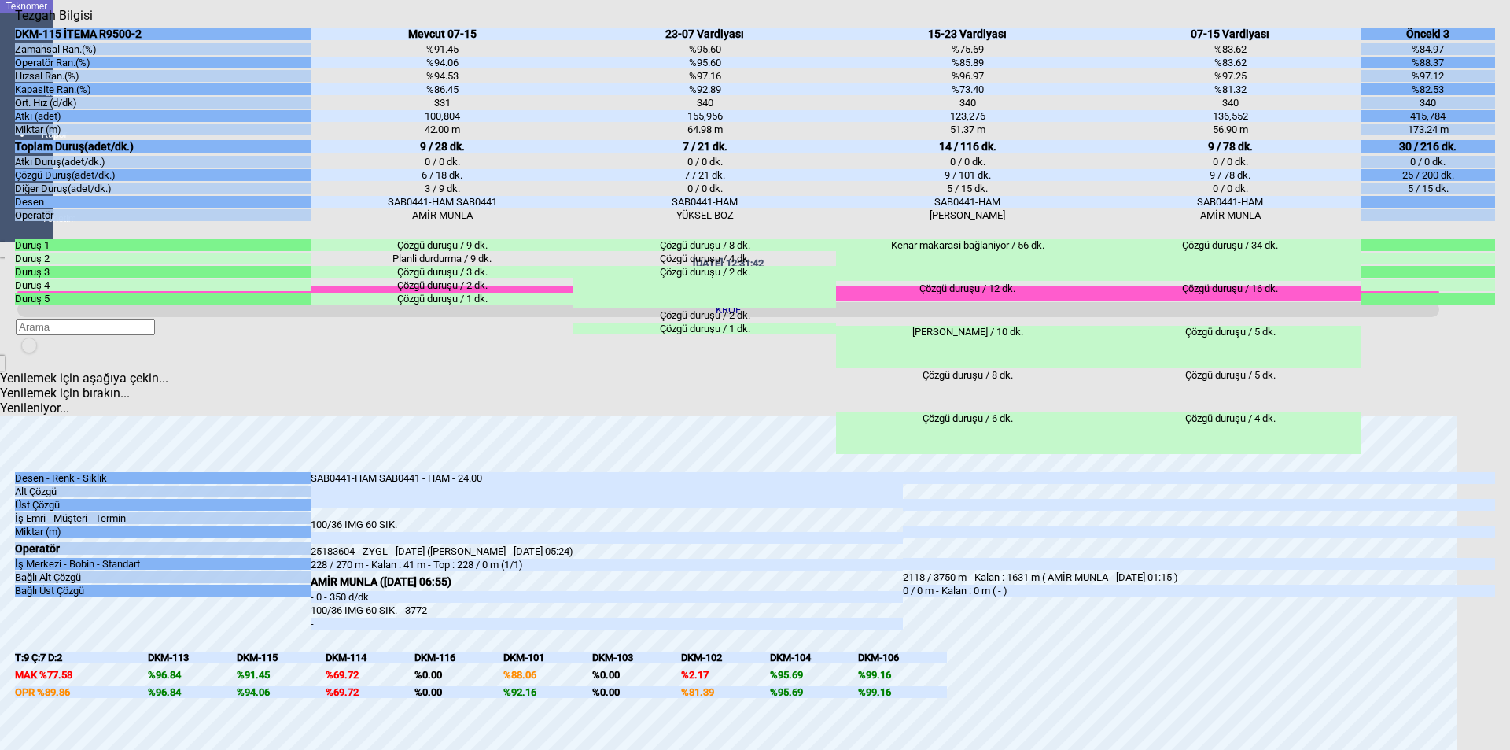
click at [15, 23] on icon "Kapat" at bounding box center [15, 23] width 0 height 0
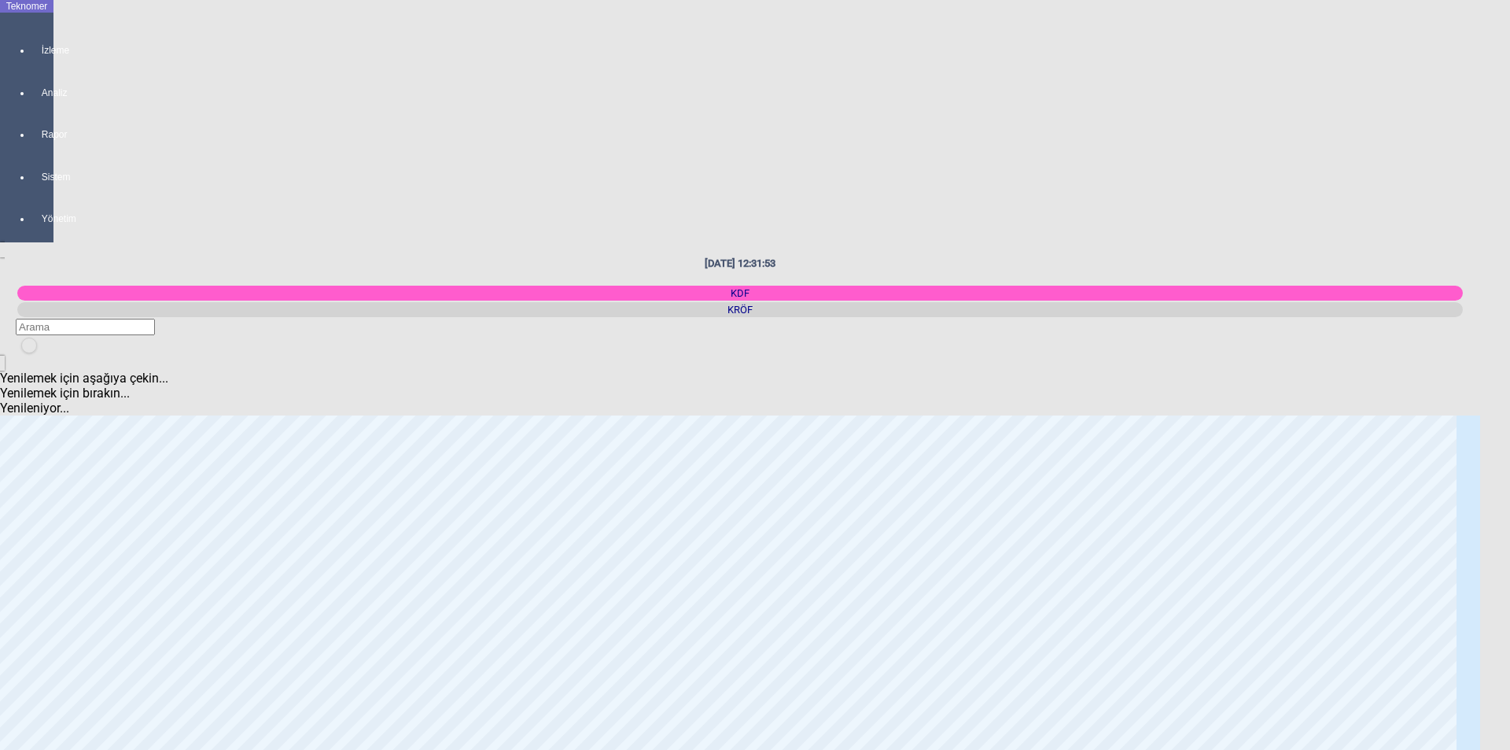
scroll to position [1220, 0]
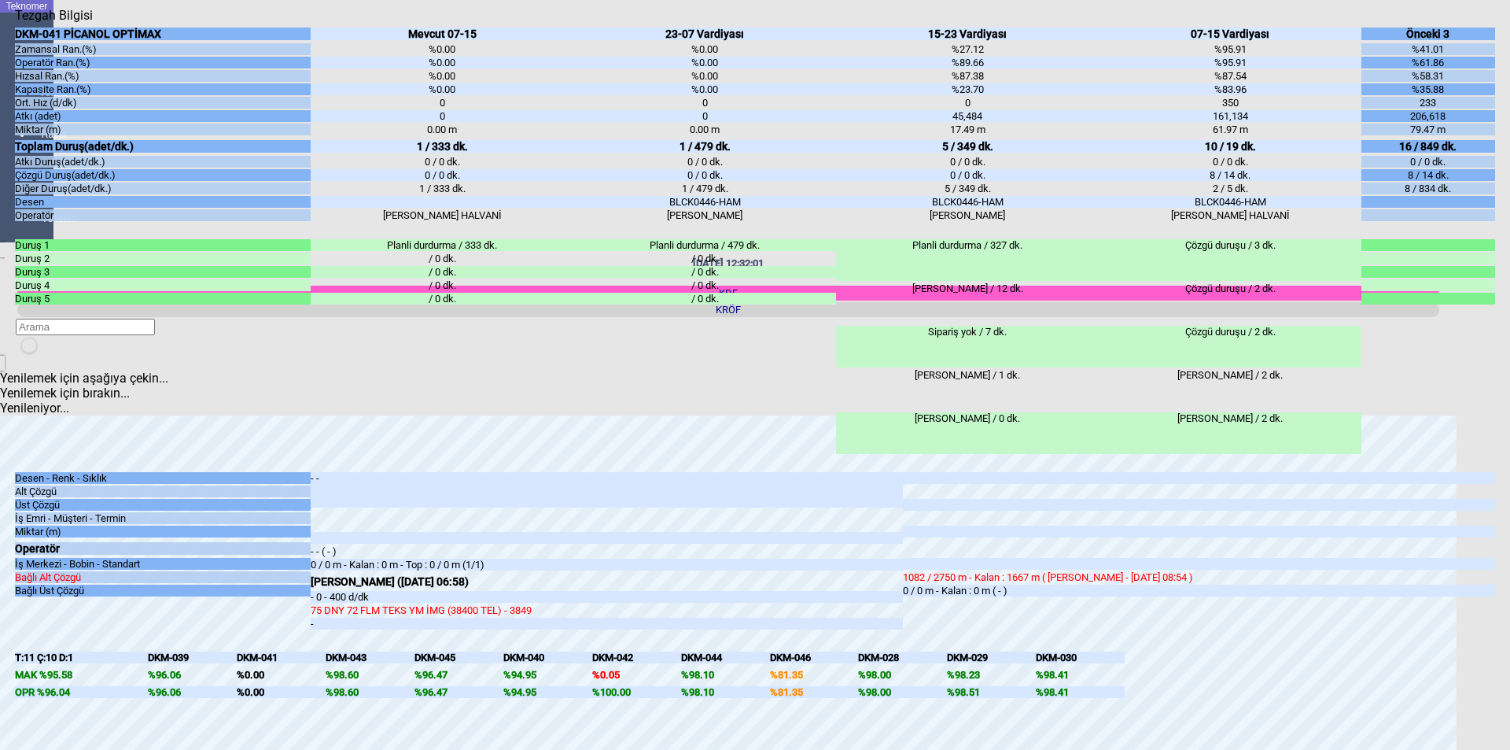
click at [15, 23] on icon "Kapat" at bounding box center [15, 23] width 0 height 0
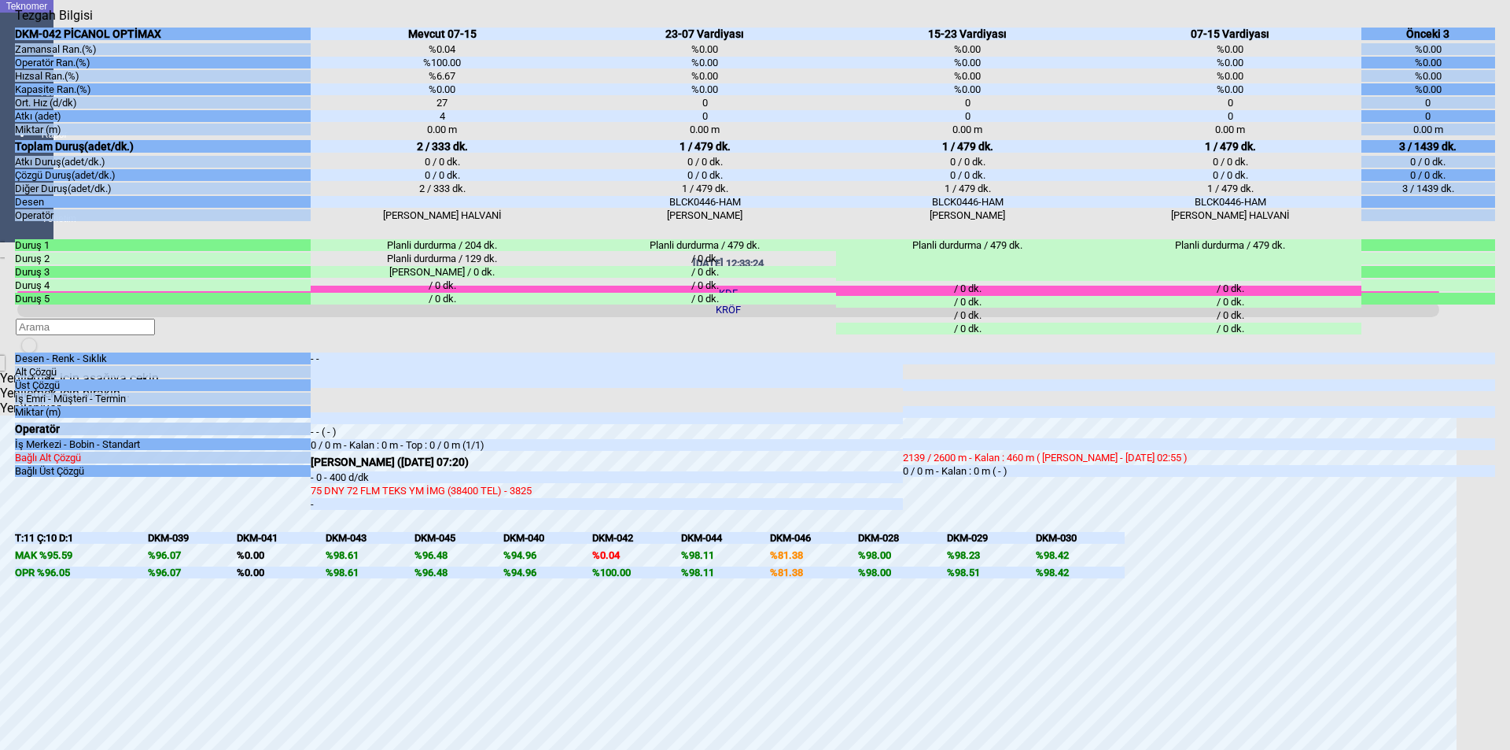
click at [15, 23] on icon "Kapat" at bounding box center [15, 23] width 0 height 0
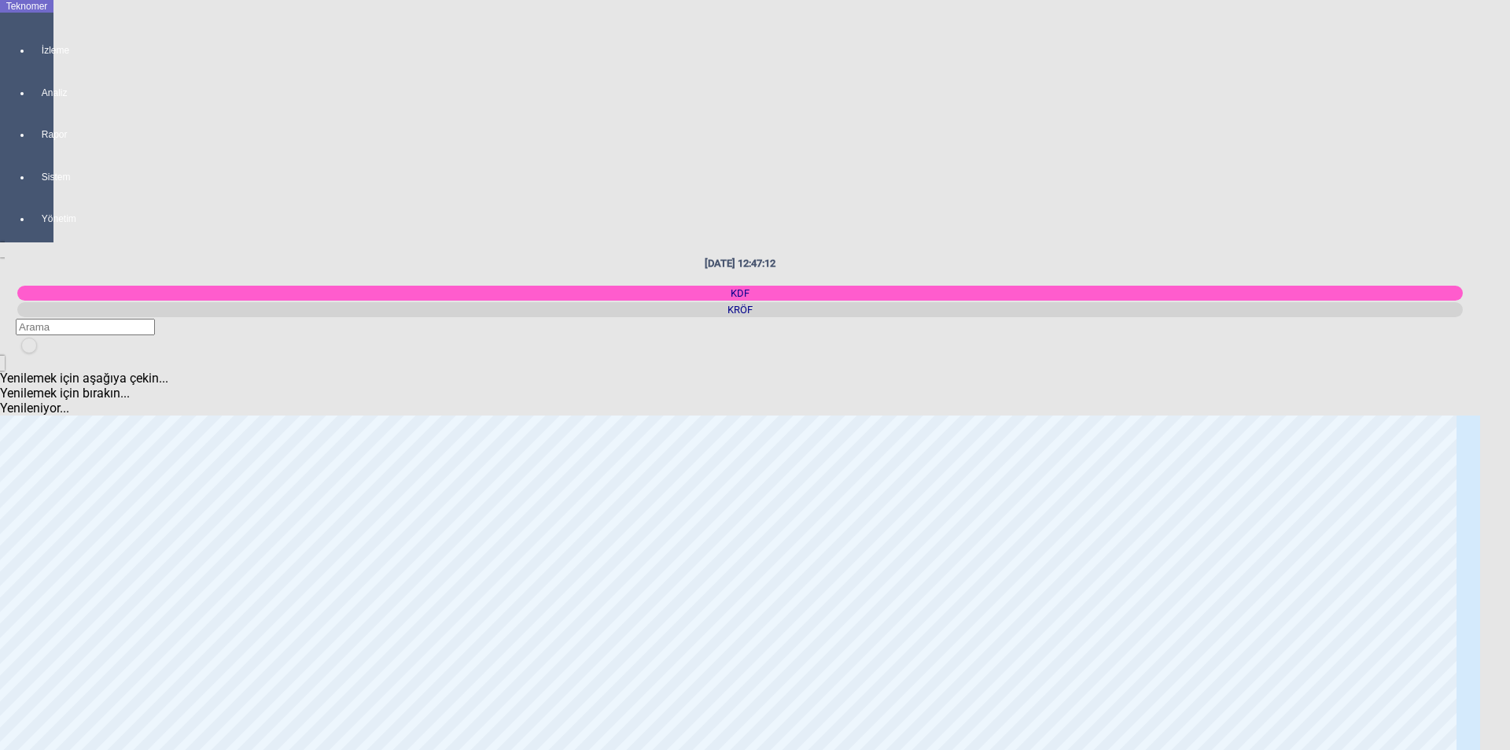
scroll to position [79, 0]
